Goal: Task Accomplishment & Management: Complete application form

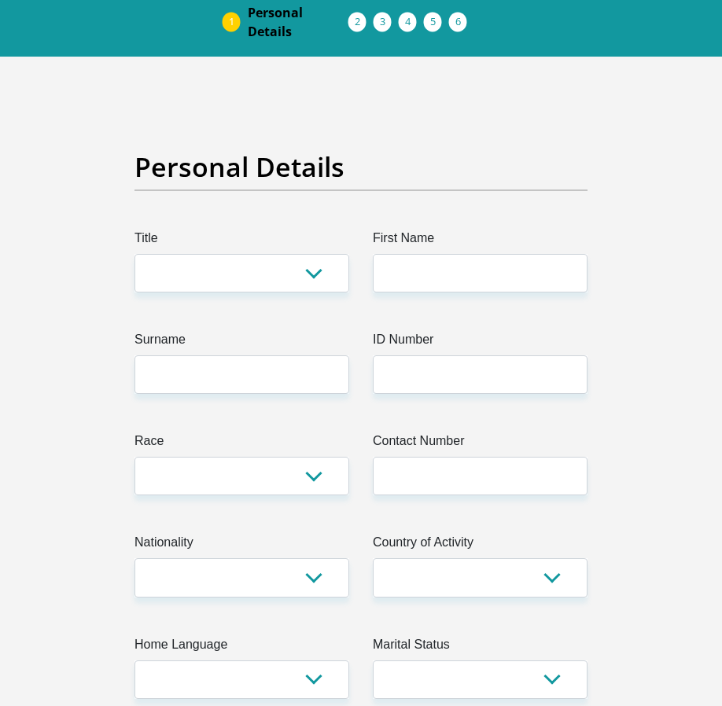
scroll to position [240, 0]
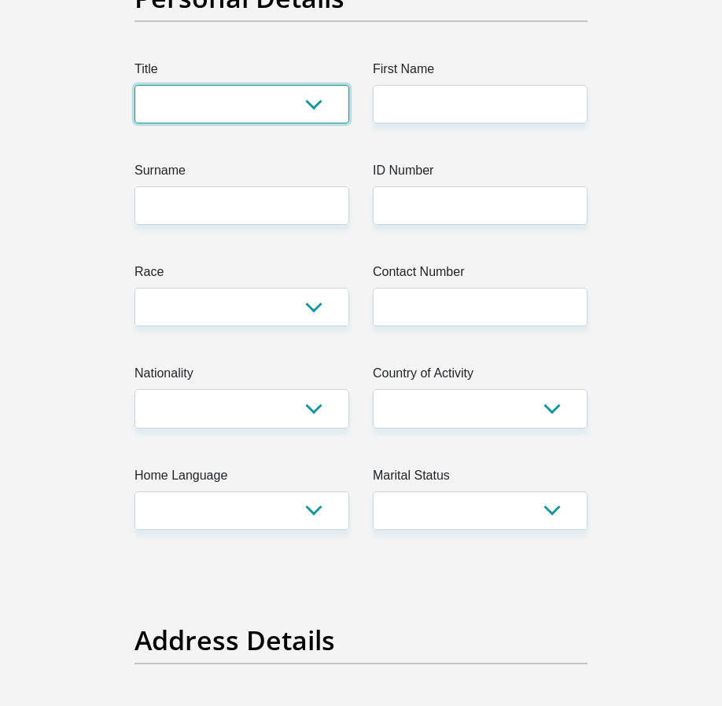
click at [265, 113] on select "Mr Ms Mrs Dr [PERSON_NAME]" at bounding box center [241, 104] width 215 height 39
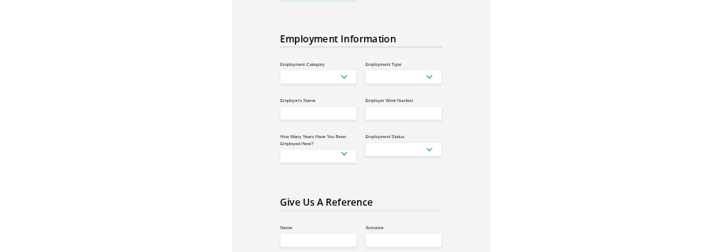
scroll to position [3045, 0]
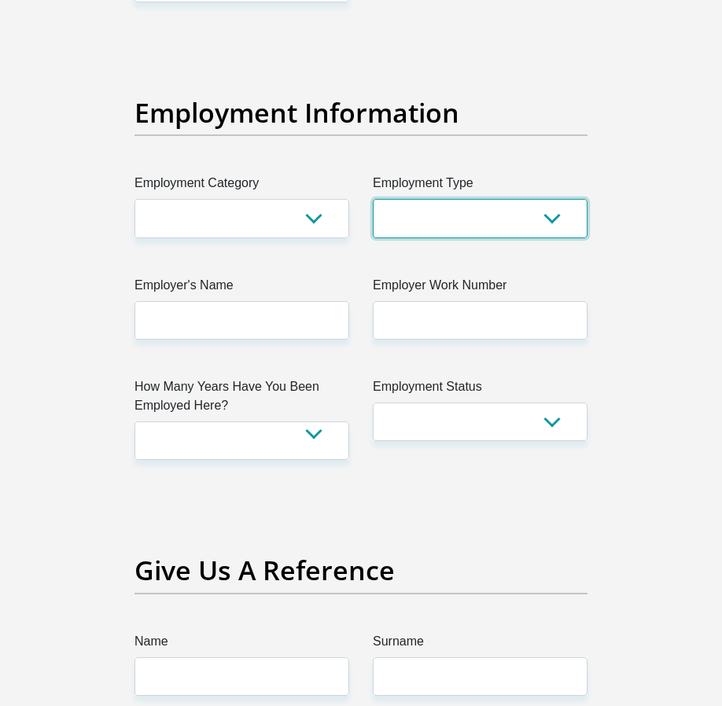
click at [582, 199] on select "College/Lecturer Craft Seller Creative Driver Executive Farmer Forces - Non Com…" at bounding box center [480, 218] width 215 height 39
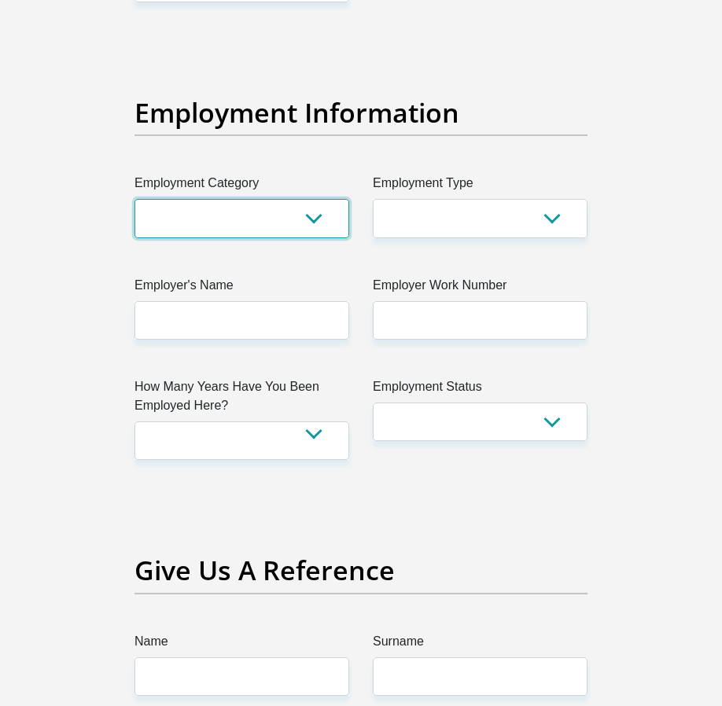
click at [311, 199] on select "AGRICULTURE ALCOHOL & TOBACCO CONSTRUCTION MATERIALS METALLURGY EQUIPMENT FOR R…" at bounding box center [241, 218] width 215 height 39
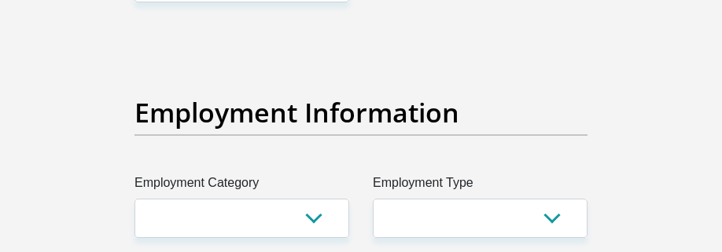
drag, startPoint x: 248, startPoint y: 168, endPoint x: 221, endPoint y: 6, distance: 164.2
click at [0, 0] on section "Personal Details Title Mr Ms Mrs Dr [PERSON_NAME] First Name Surname ID Number …" at bounding box center [361, 129] width 722 height 6095
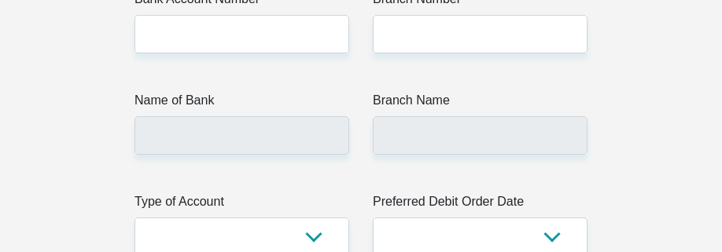
scroll to position [4028, 0]
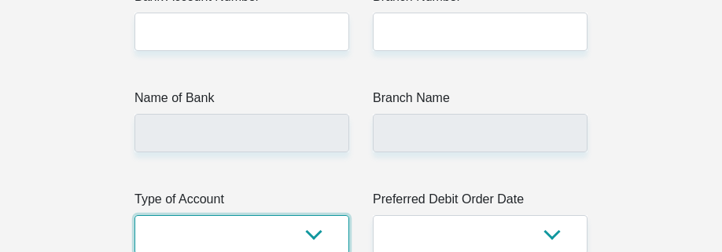
click at [290, 215] on select "Cheque Savings" at bounding box center [241, 234] width 215 height 39
click at [242, 215] on select "Cheque Savings" at bounding box center [241, 234] width 215 height 39
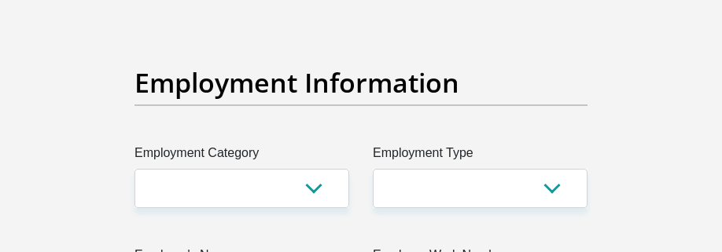
scroll to position [3072, 0]
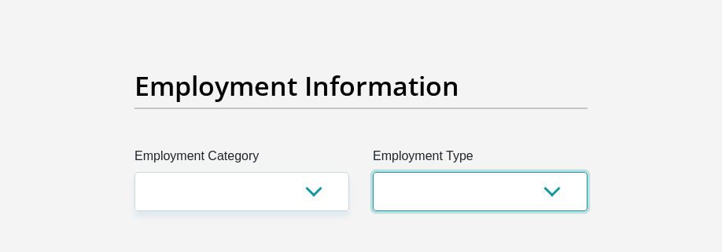
click at [475, 172] on select "College/Lecturer Craft Seller Creative Driver Executive Farmer Forces - Non Com…" at bounding box center [480, 191] width 215 height 39
click at [462, 172] on select "College/Lecturer Craft Seller Creative Driver Executive Farmer Forces - Non Com…" at bounding box center [480, 191] width 215 height 39
click at [487, 172] on select "College/Lecturer Craft Seller Creative Driver Executive Farmer Forces - Non Com…" at bounding box center [480, 191] width 215 height 39
